Goal: Task Accomplishment & Management: Manage account settings

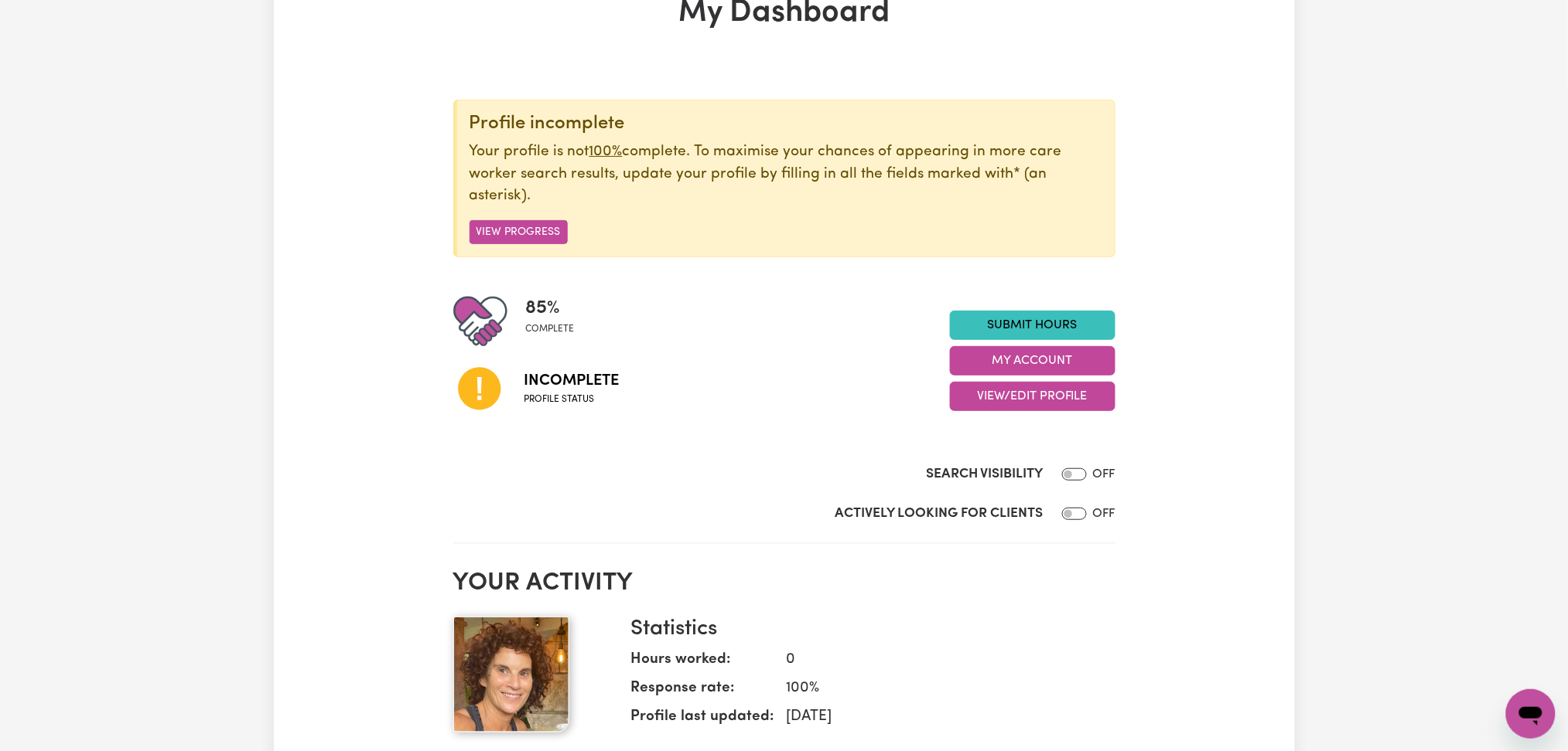
scroll to position [206, 0]
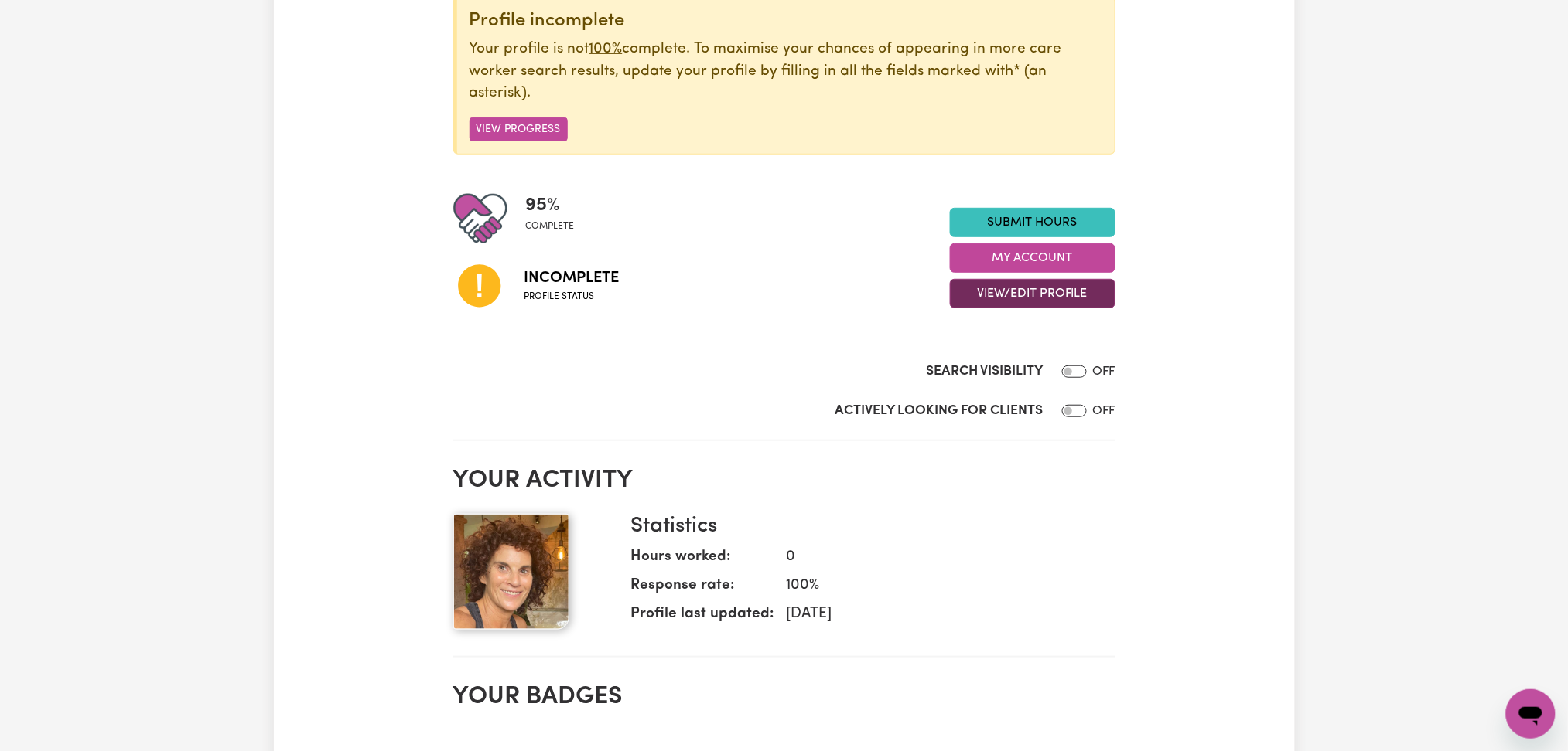
click at [984, 297] on button "View/Edit Profile" at bounding box center [1033, 294] width 165 height 30
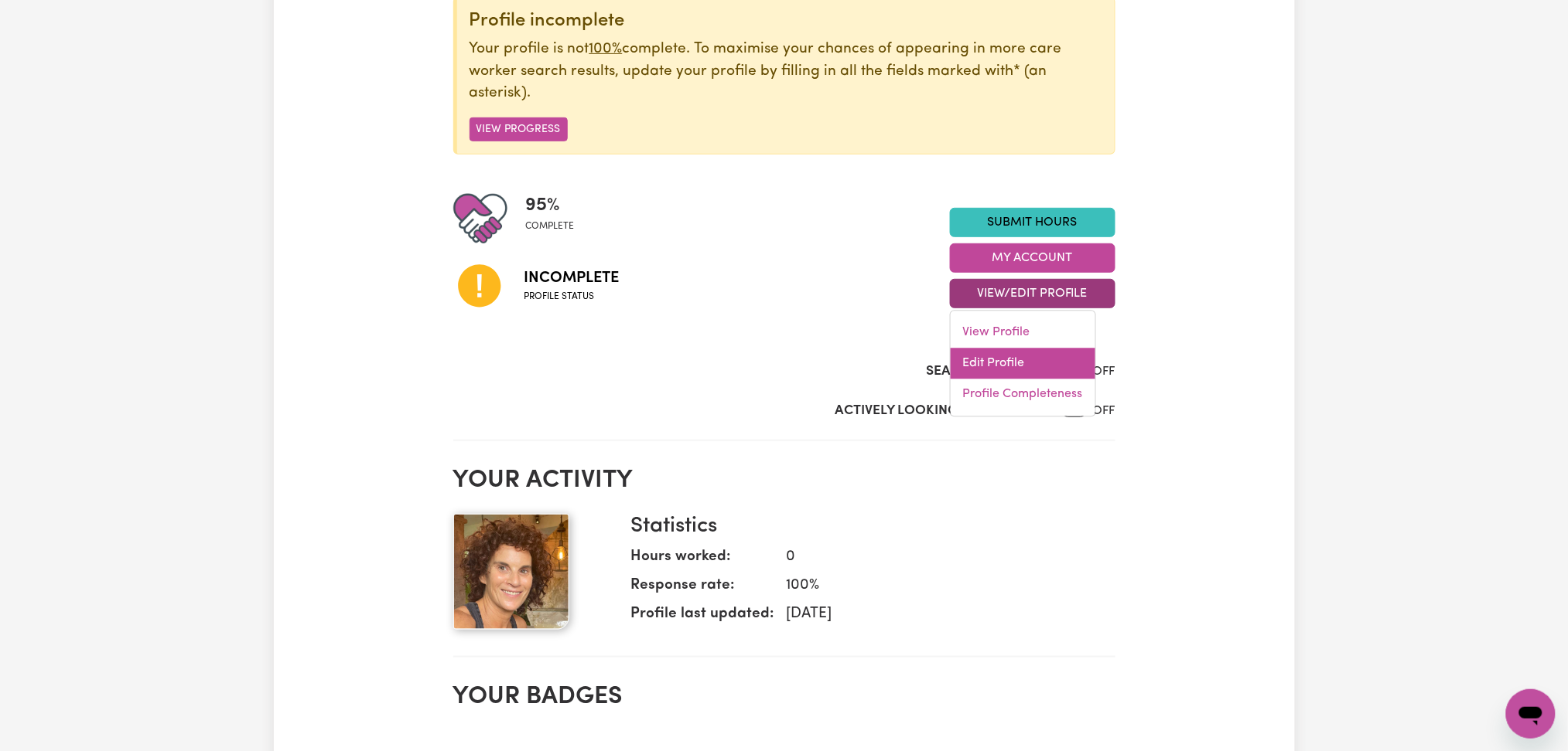
click at [987, 357] on link "Edit Profile" at bounding box center [1022, 363] width 145 height 31
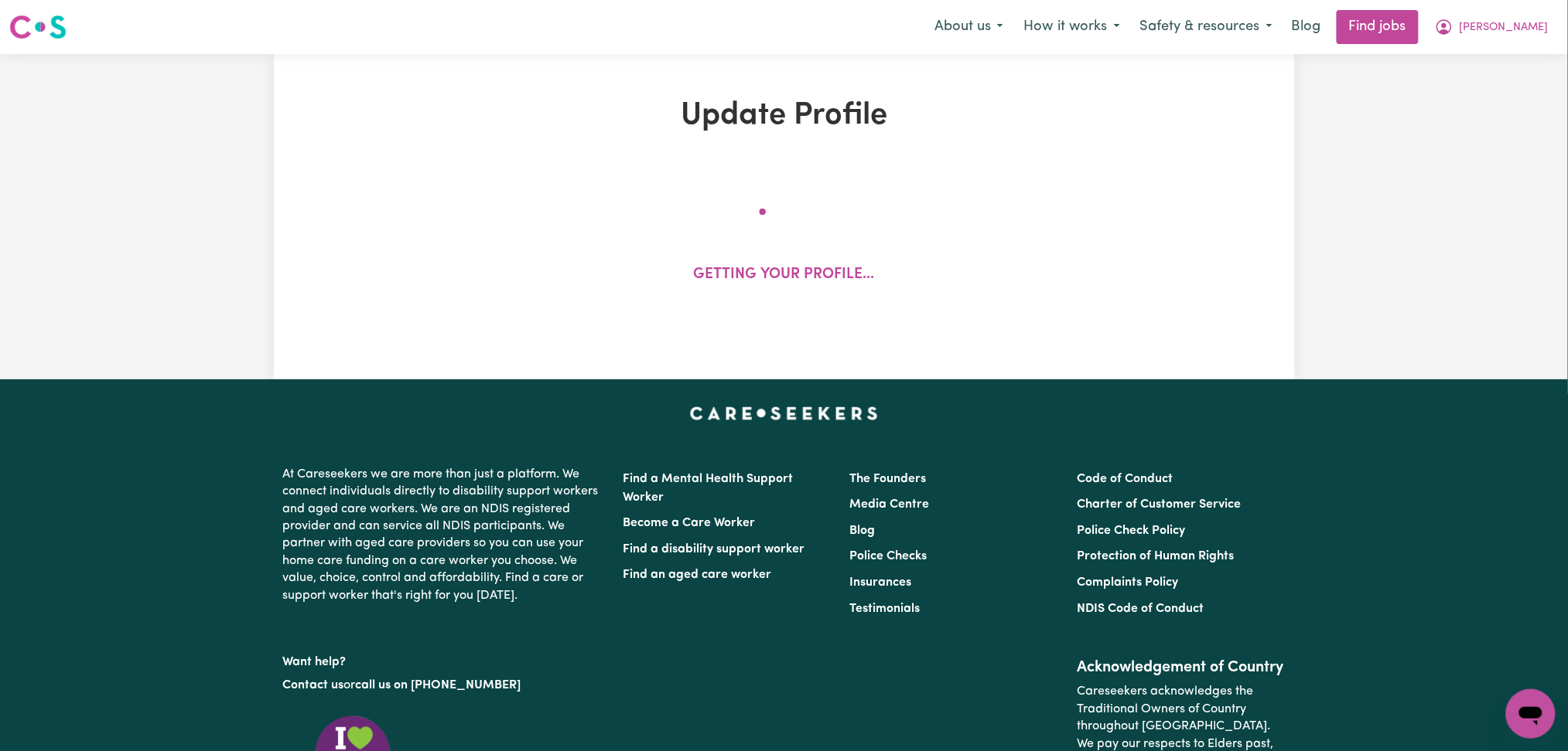
select select "[DEMOGRAPHIC_DATA]"
select select "[DEMOGRAPHIC_DATA] Citizen"
select select "Studying a healthcare related degree or qualification"
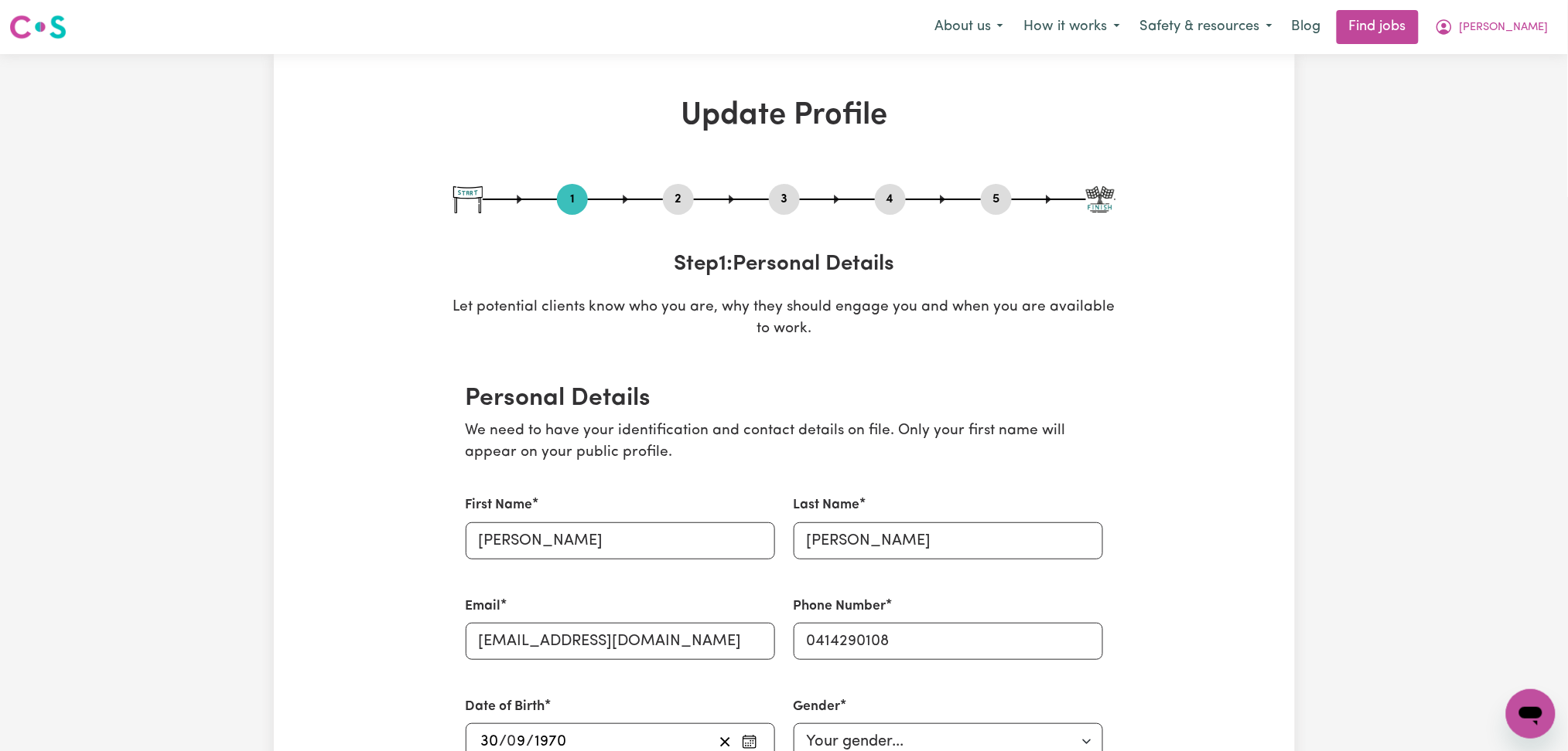
click at [662, 210] on div "1 2 3 4 5" at bounding box center [784, 199] width 662 height 31
click at [673, 203] on button "2" at bounding box center [678, 199] width 31 height 20
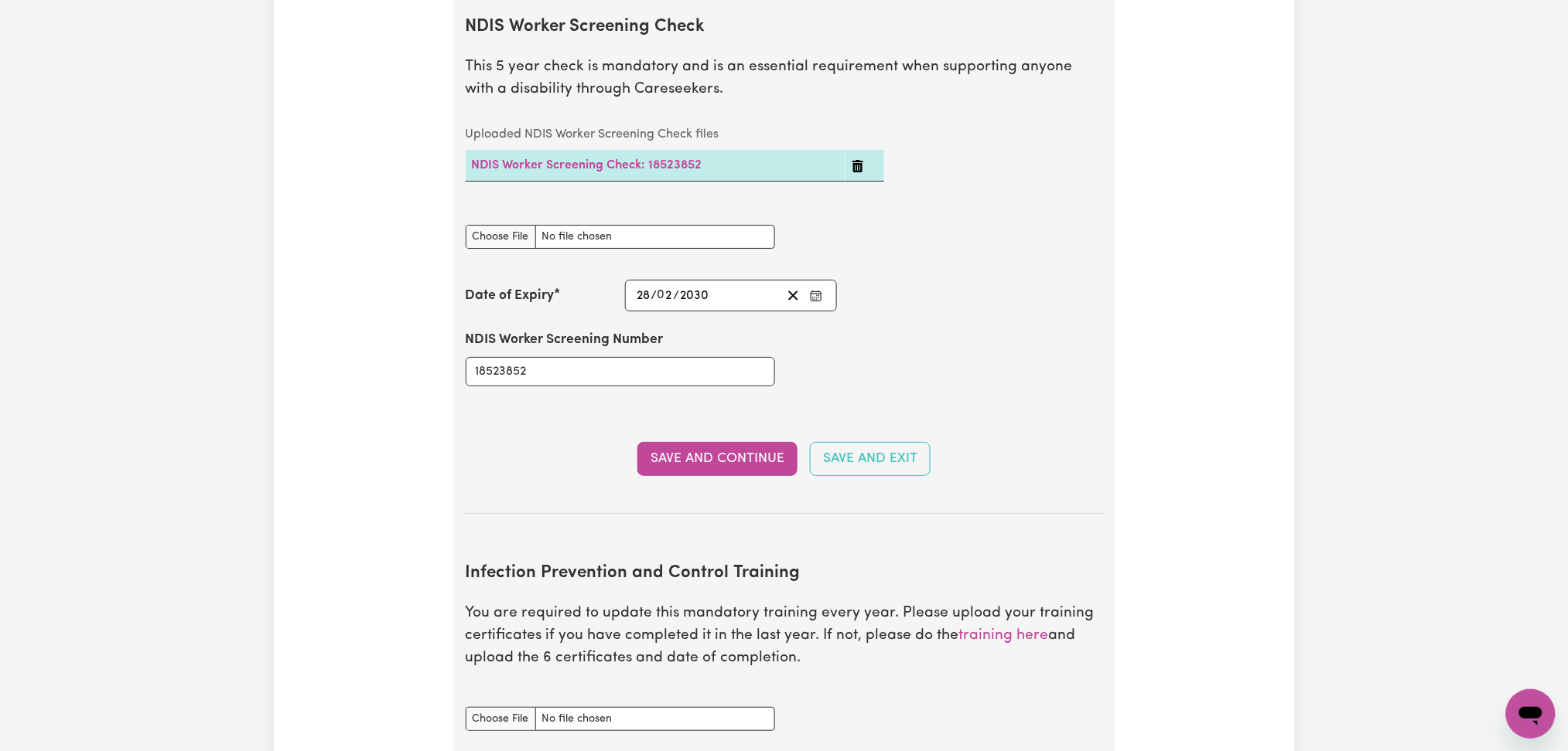
scroll to position [2370, 0]
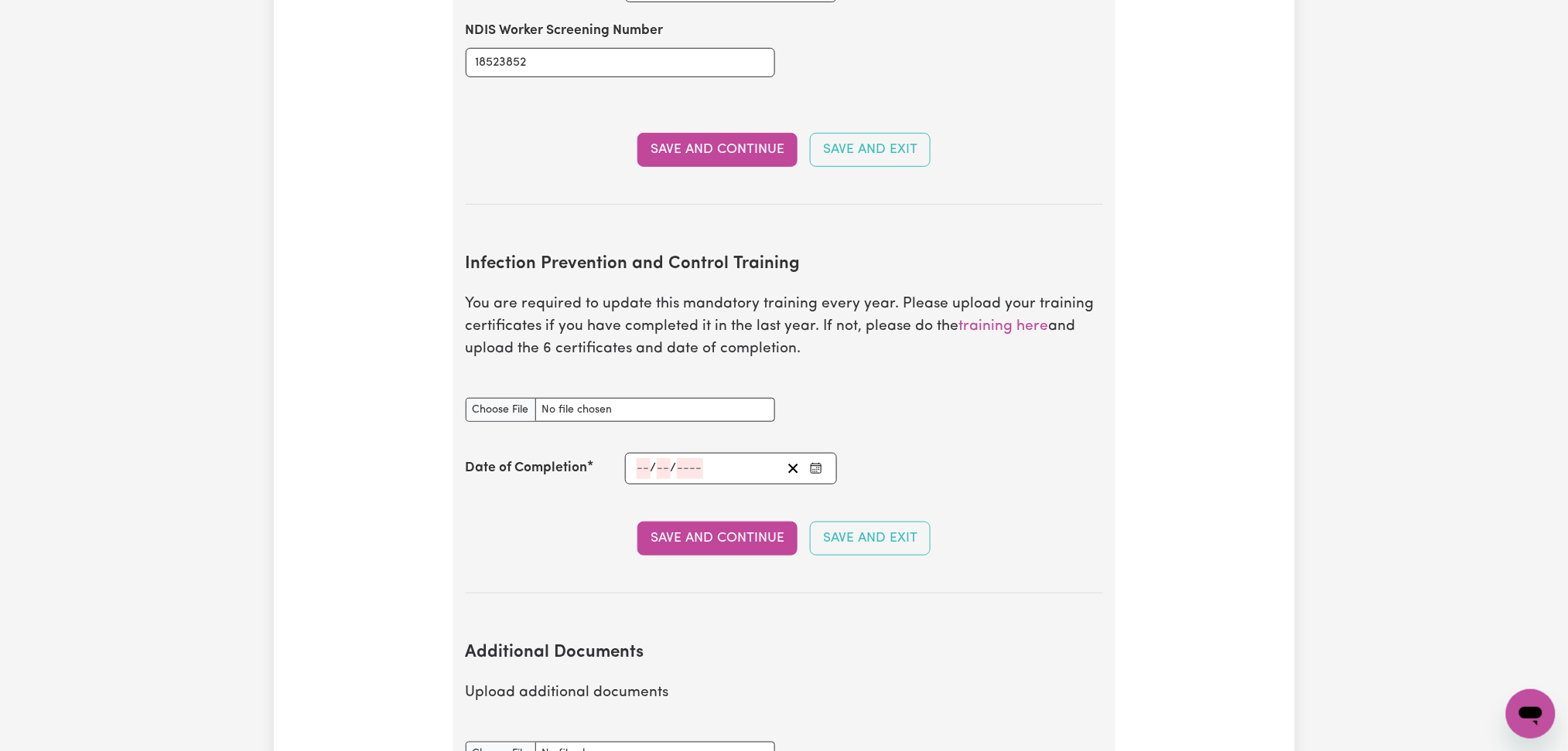
click at [817, 463] on icon "Enter the Date of Completion of your Infection Prevention and Control Training" at bounding box center [816, 469] width 13 height 13
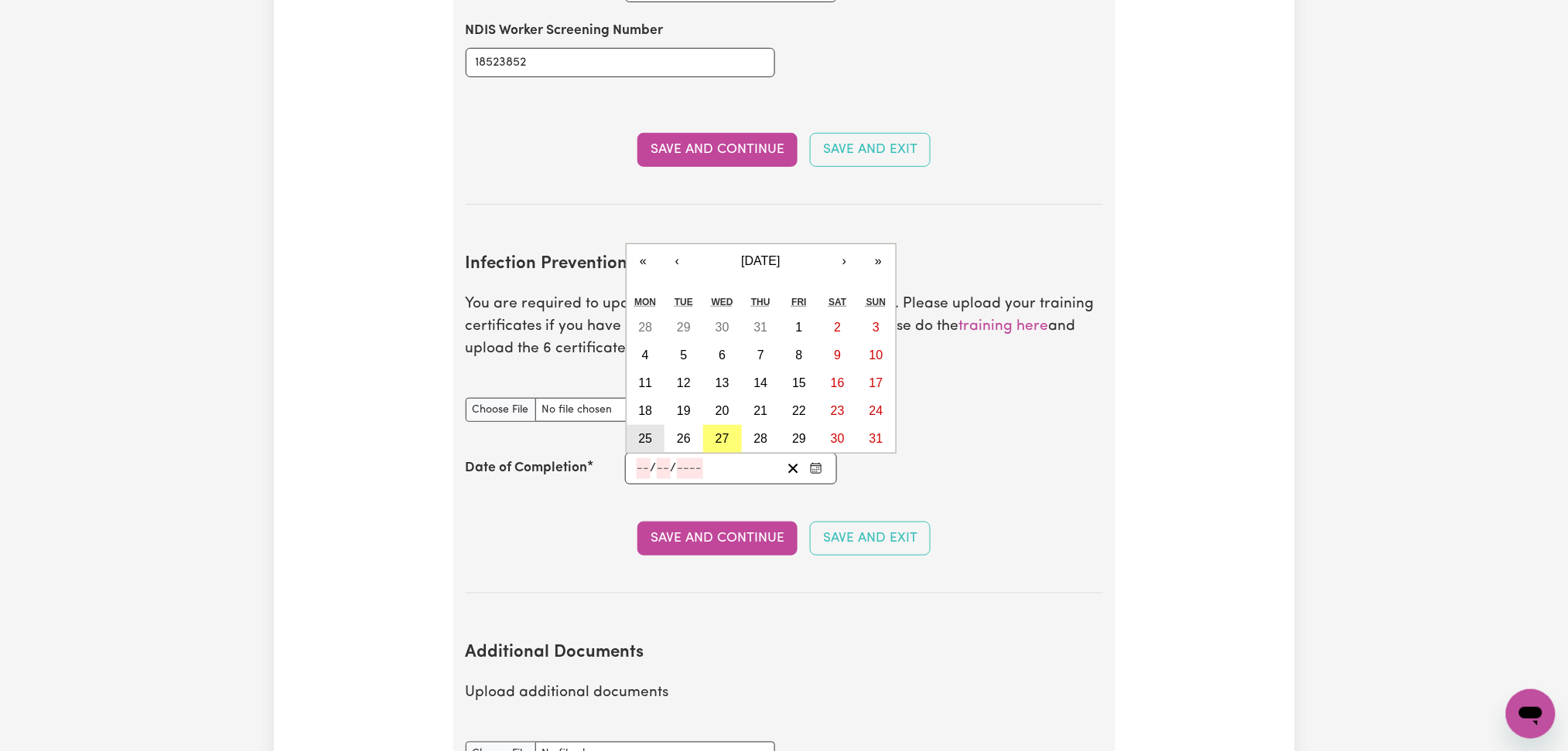
click at [650, 432] on abbr "25" at bounding box center [645, 438] width 14 height 13
type input "[DATE]"
type input "25"
type input "8"
type input "2025"
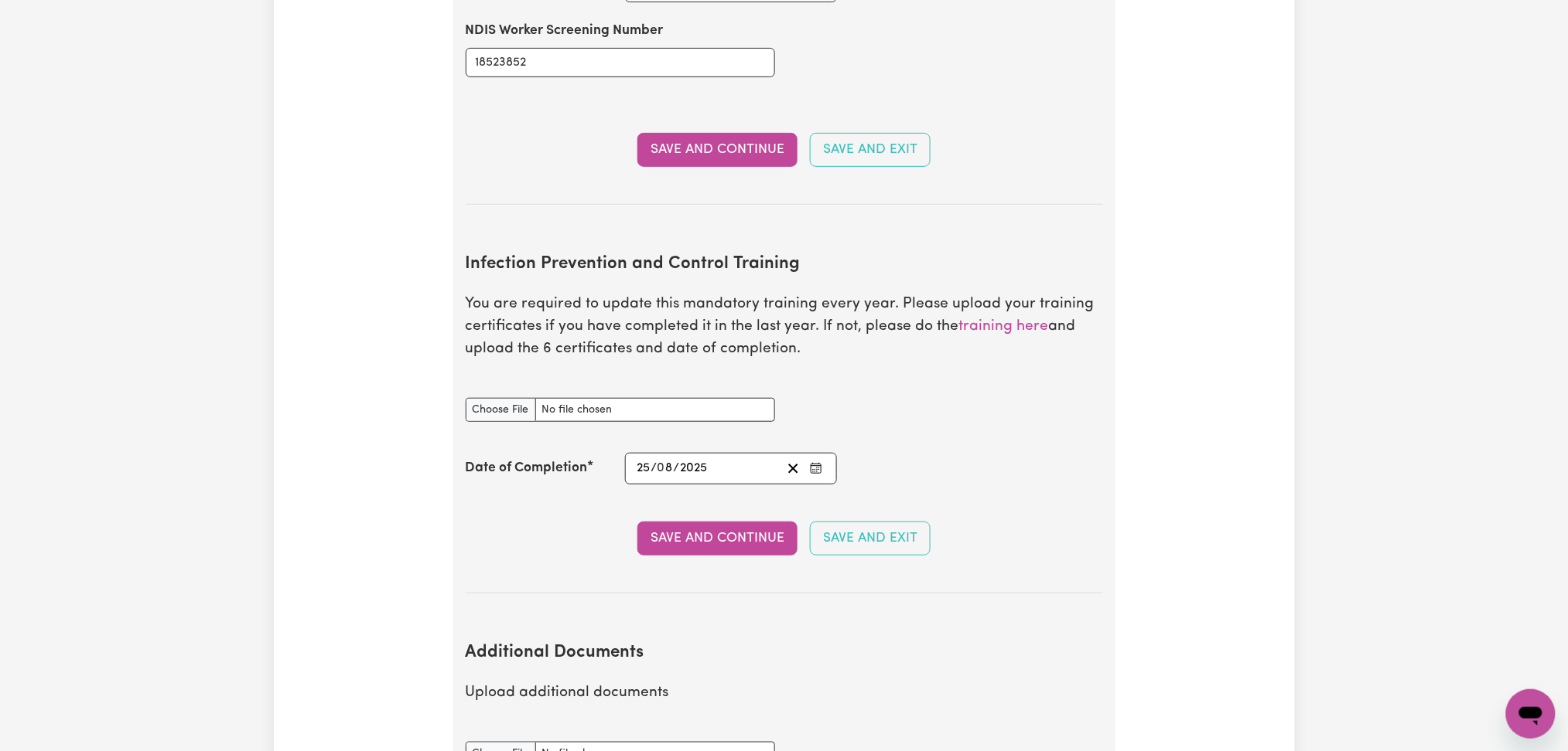
click at [474, 407] on div "Infection Prevention and Control Training document" at bounding box center [620, 410] width 328 height 61
click at [479, 399] on input "Infection Prevention and Control Training document" at bounding box center [621, 410] width 309 height 24
type input "C:\fakepath\[PERSON_NAME] Infection Prevention and Control Training.pdf"
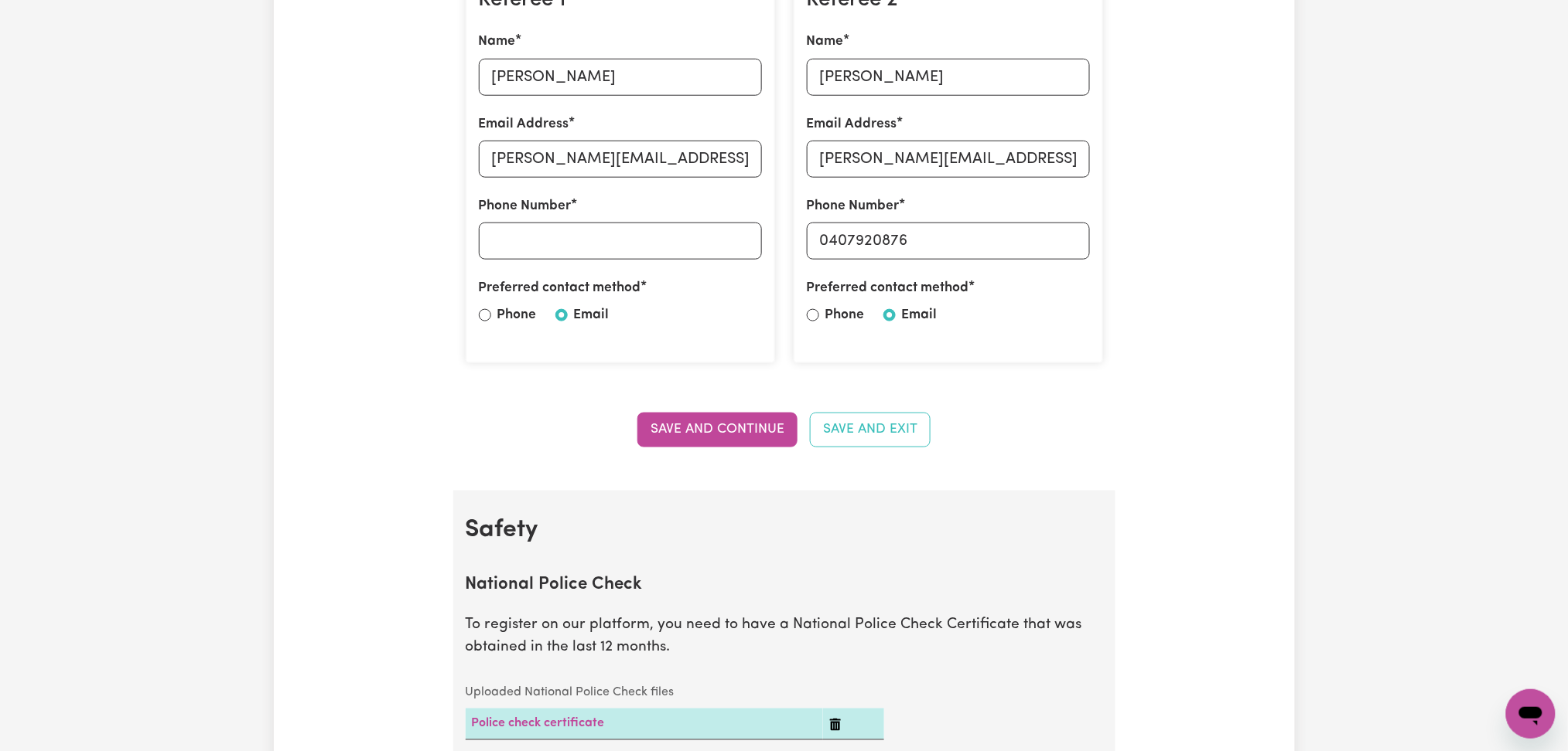
scroll to position [0, 0]
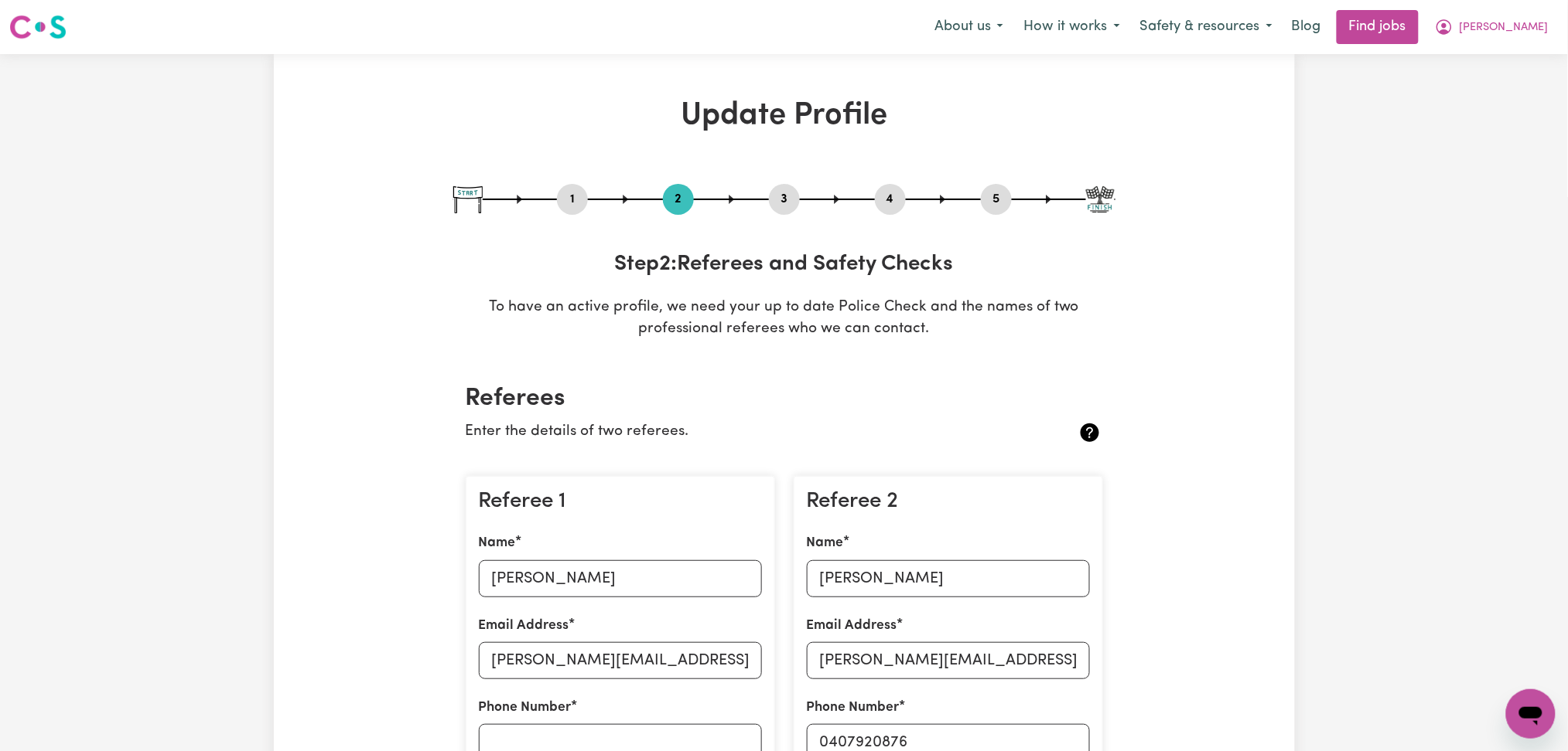
click at [560, 212] on div "1 2 3 4 5" at bounding box center [784, 199] width 662 height 31
click at [569, 204] on button "1" at bounding box center [572, 199] width 31 height 20
select select "[DEMOGRAPHIC_DATA]"
select select "[DEMOGRAPHIC_DATA] Citizen"
select select "Studying a healthcare related degree or qualification"
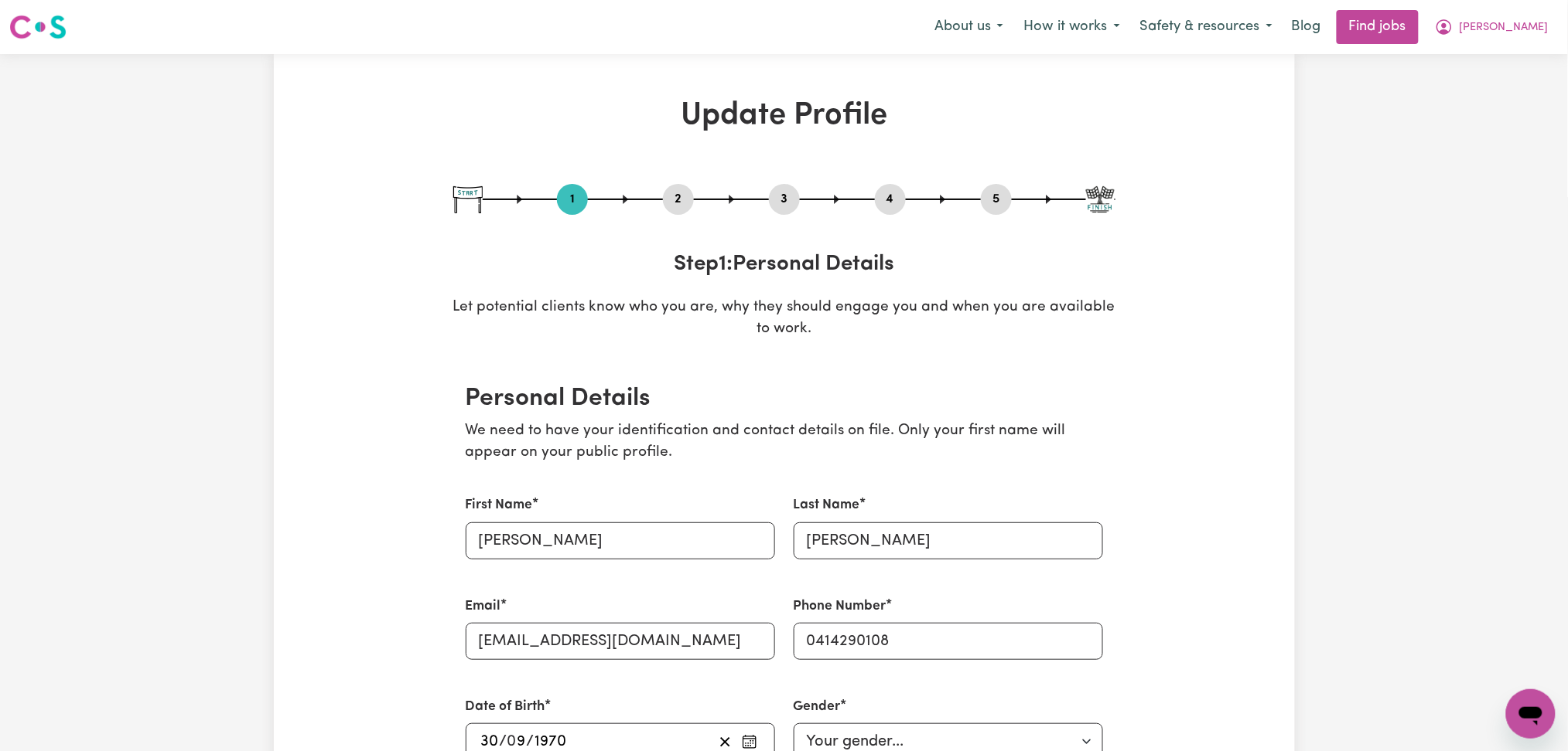
scroll to position [206, 0]
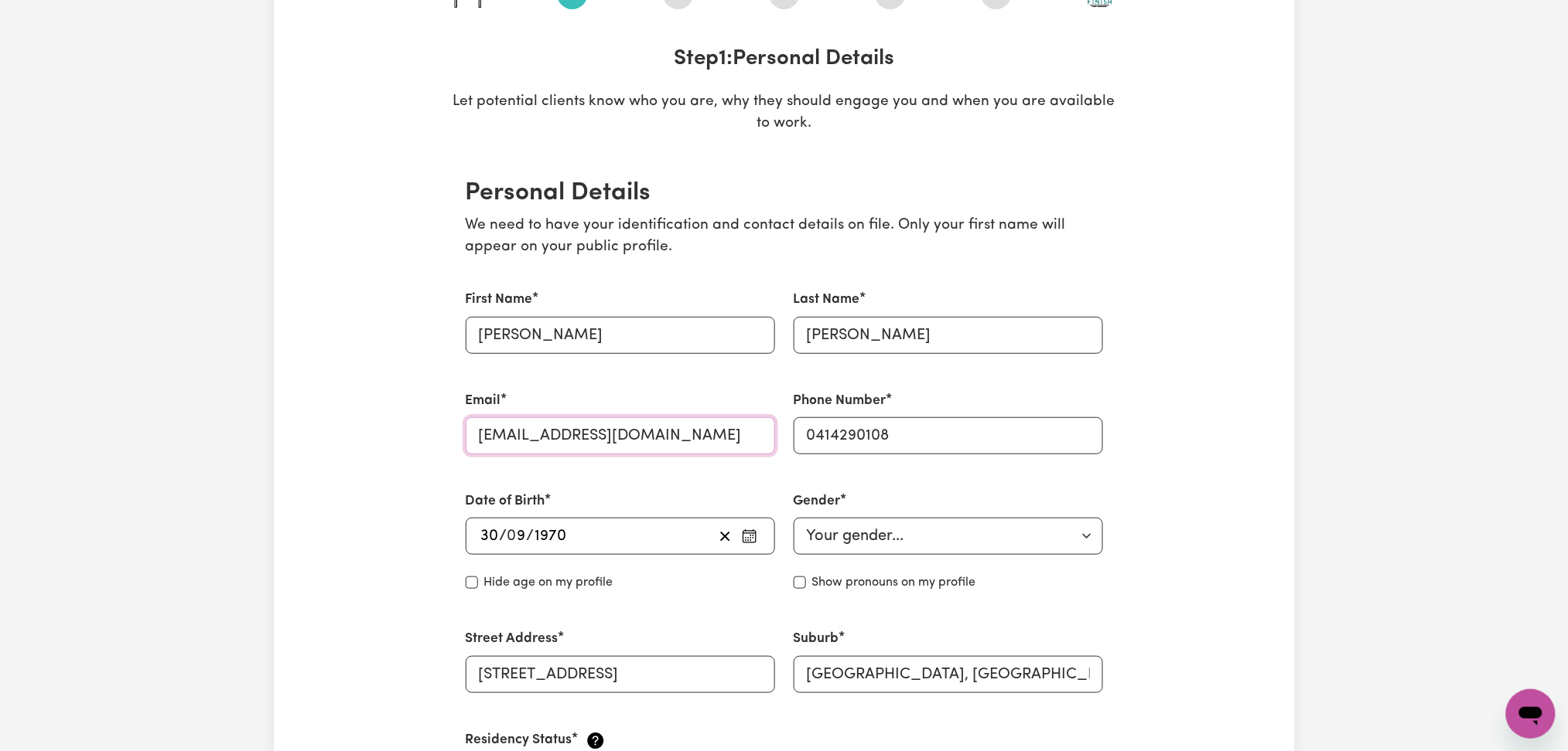
click at [511, 445] on input "[EMAIL_ADDRESS][DOMAIN_NAME]" at bounding box center [621, 436] width 309 height 37
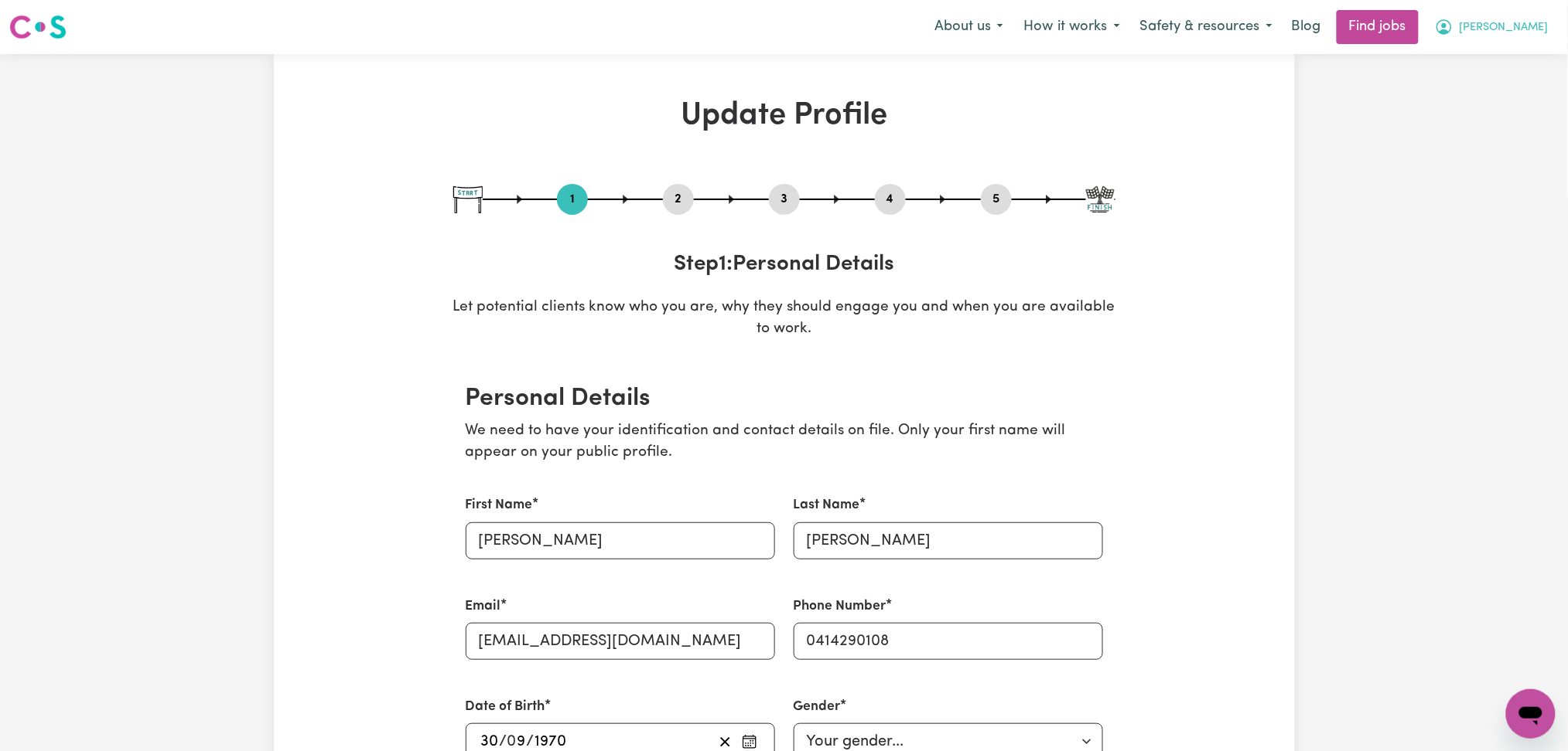
click at [1533, 27] on span "[PERSON_NAME]" at bounding box center [1504, 28] width 89 height 17
click at [1502, 122] on link "Logout" at bounding box center [1497, 118] width 122 height 30
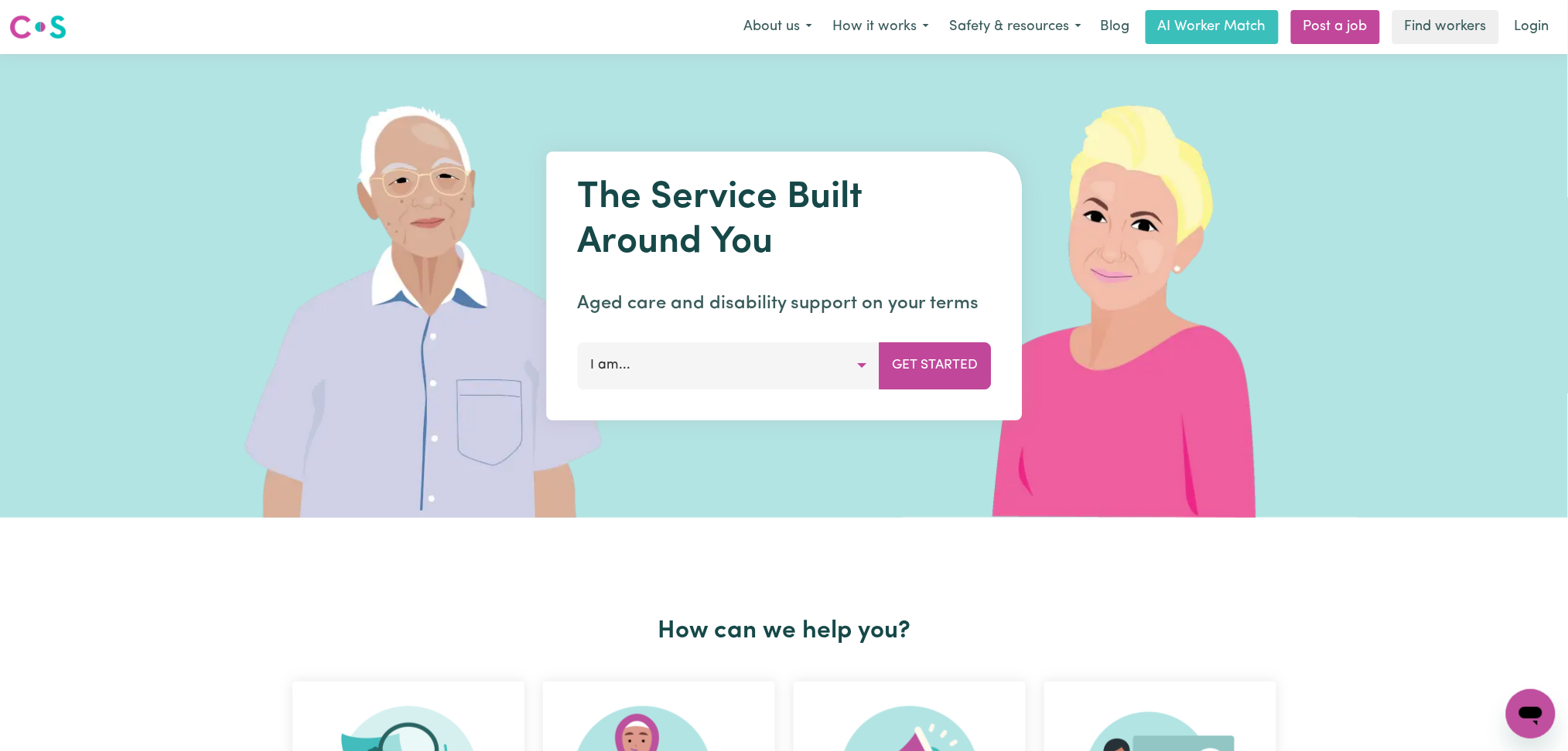
drag, startPoint x: 1502, startPoint y: 122, endPoint x: 1535, endPoint y: 31, distance: 96.8
click at [1538, 38] on link "Login" at bounding box center [1533, 27] width 53 height 34
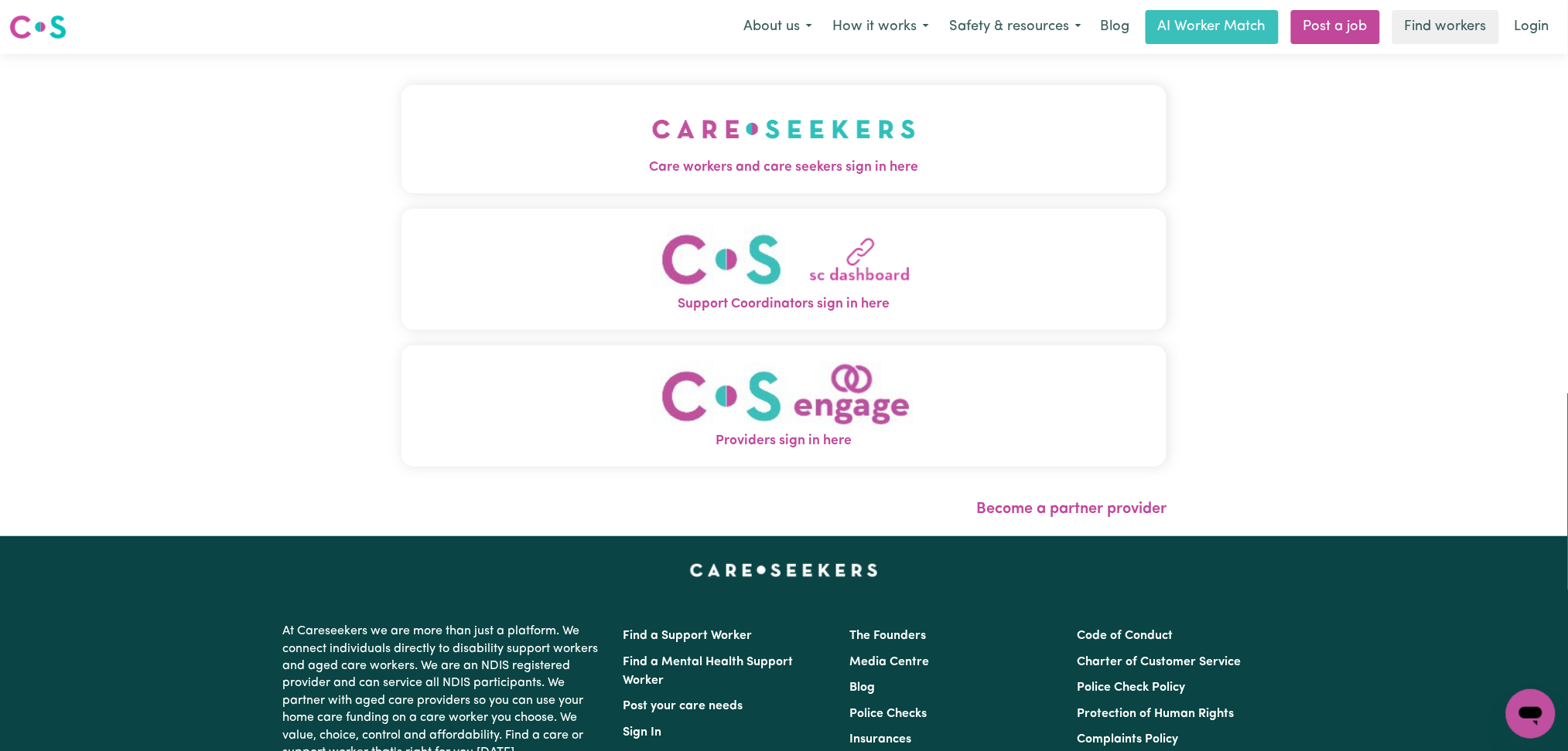
click at [645, 144] on button "Care workers and care seekers sign in here" at bounding box center [785, 139] width 766 height 108
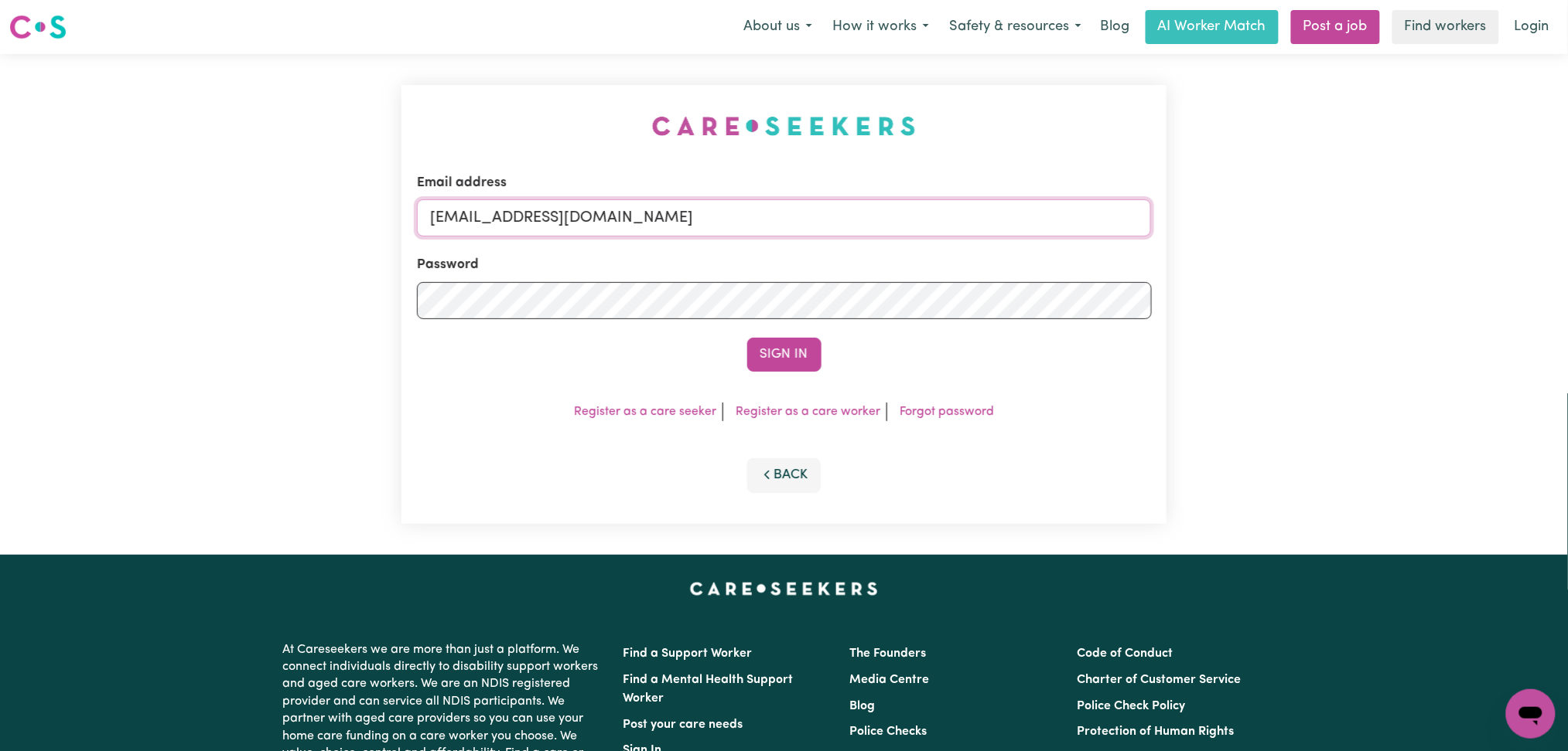
click at [632, 208] on input "[EMAIL_ADDRESS][DOMAIN_NAME]" at bounding box center [784, 219] width 735 height 37
drag, startPoint x: 509, startPoint y: 205, endPoint x: 914, endPoint y: 204, distance: 405.0
click at [914, 204] on input "Superuser~[EMAIL_ADDRESS][DOMAIN_NAME]" at bounding box center [784, 219] width 735 height 37
type input "Superuser~[EMAIL_ADDRESS][DOMAIN_NAME]"
click at [799, 353] on button "Sign In" at bounding box center [784, 354] width 74 height 34
